Goal: Information Seeking & Learning: Learn about a topic

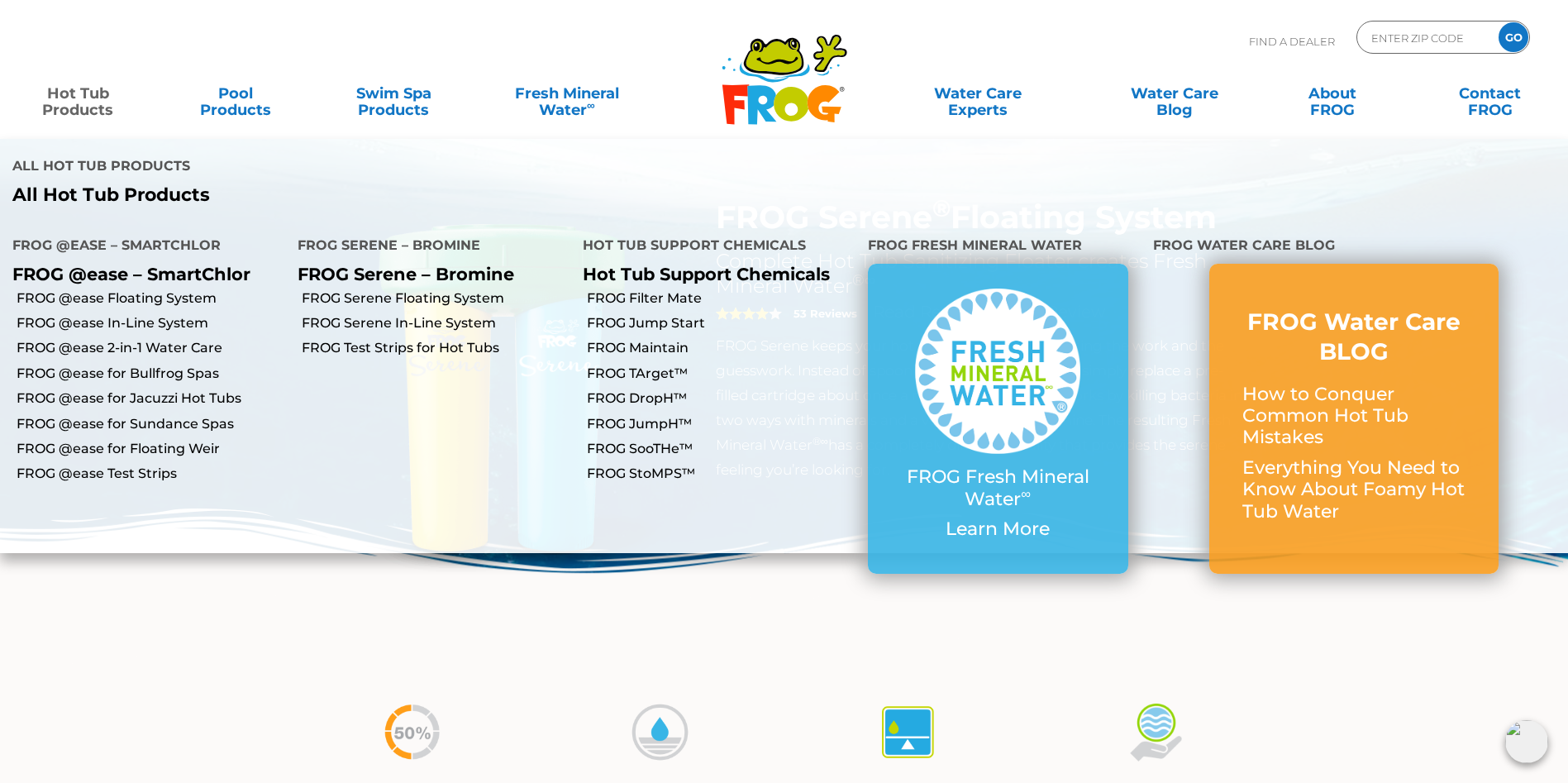
click at [56, 103] on link "Hot Tub Products" at bounding box center [78, 93] width 123 height 33
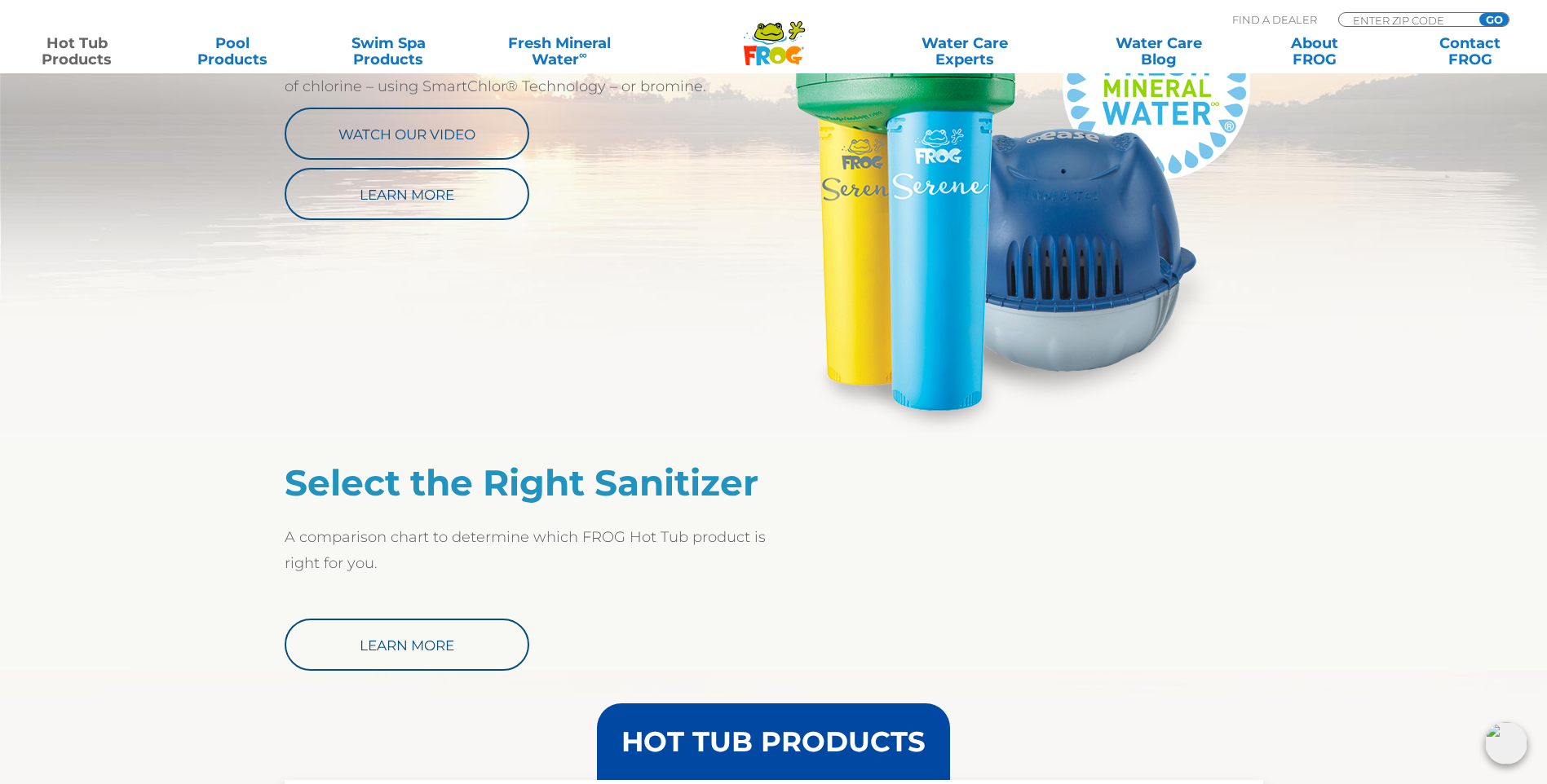
scroll to position [897, 0]
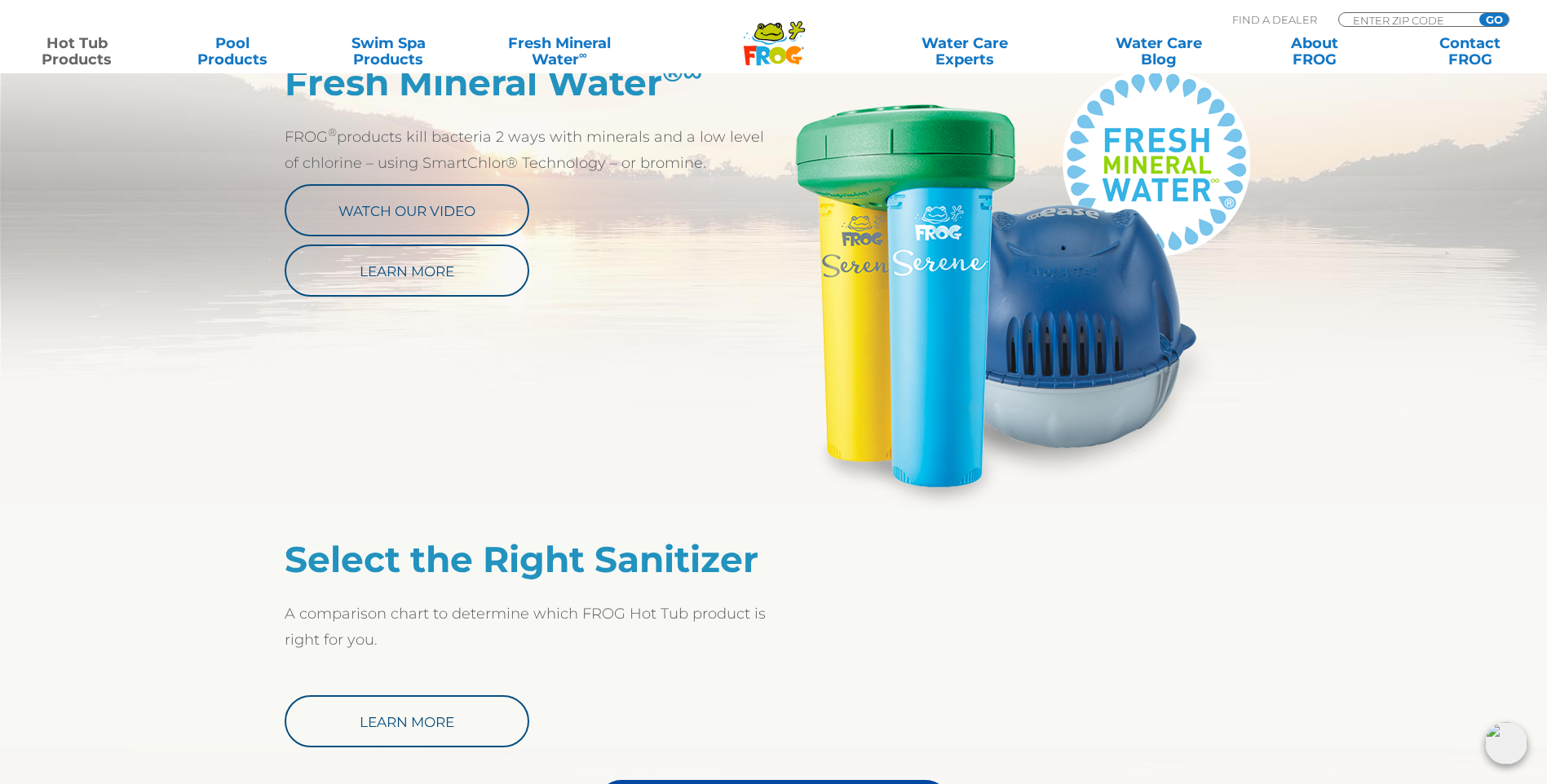
click at [1369, 567] on section "Select the Right Sanitizer A comparison chart to determine which FROG Hot Tub p…" at bounding box center [774, 628] width 1547 height 238
